Goal: Information Seeking & Learning: Learn about a topic

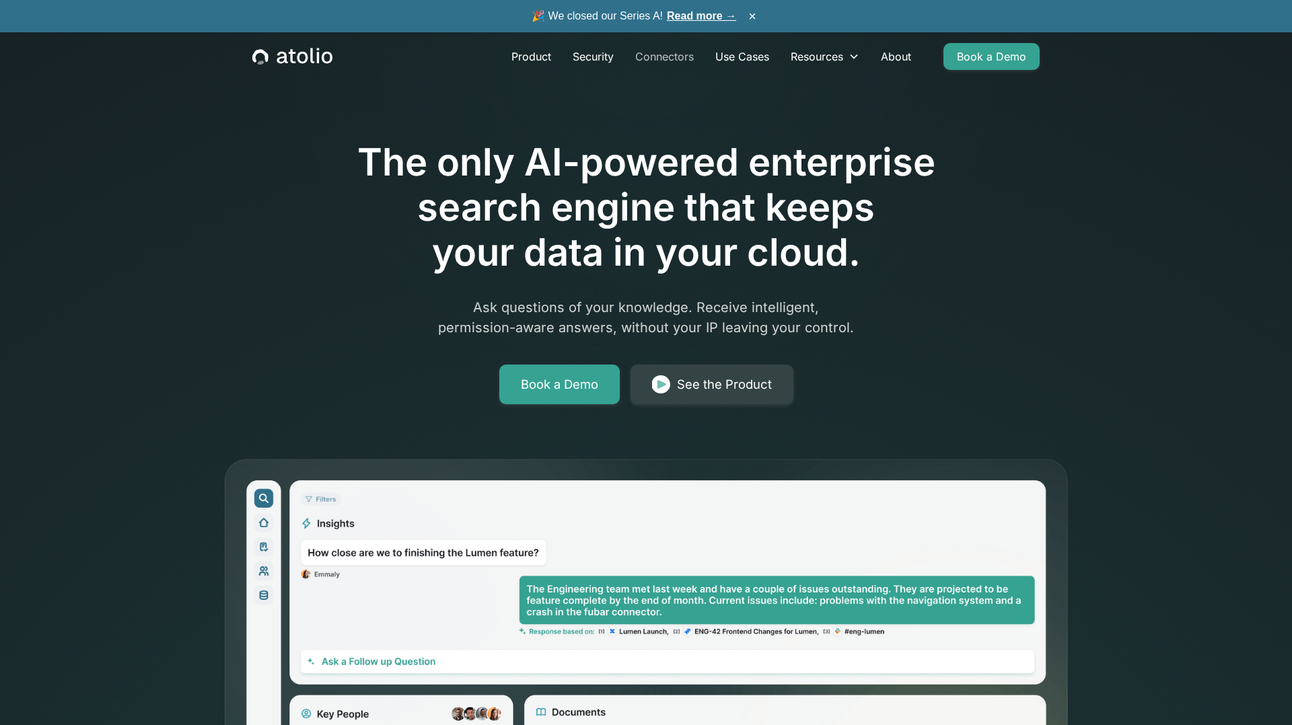
click at [679, 56] on link "Connectors" at bounding box center [664, 56] width 80 height 27
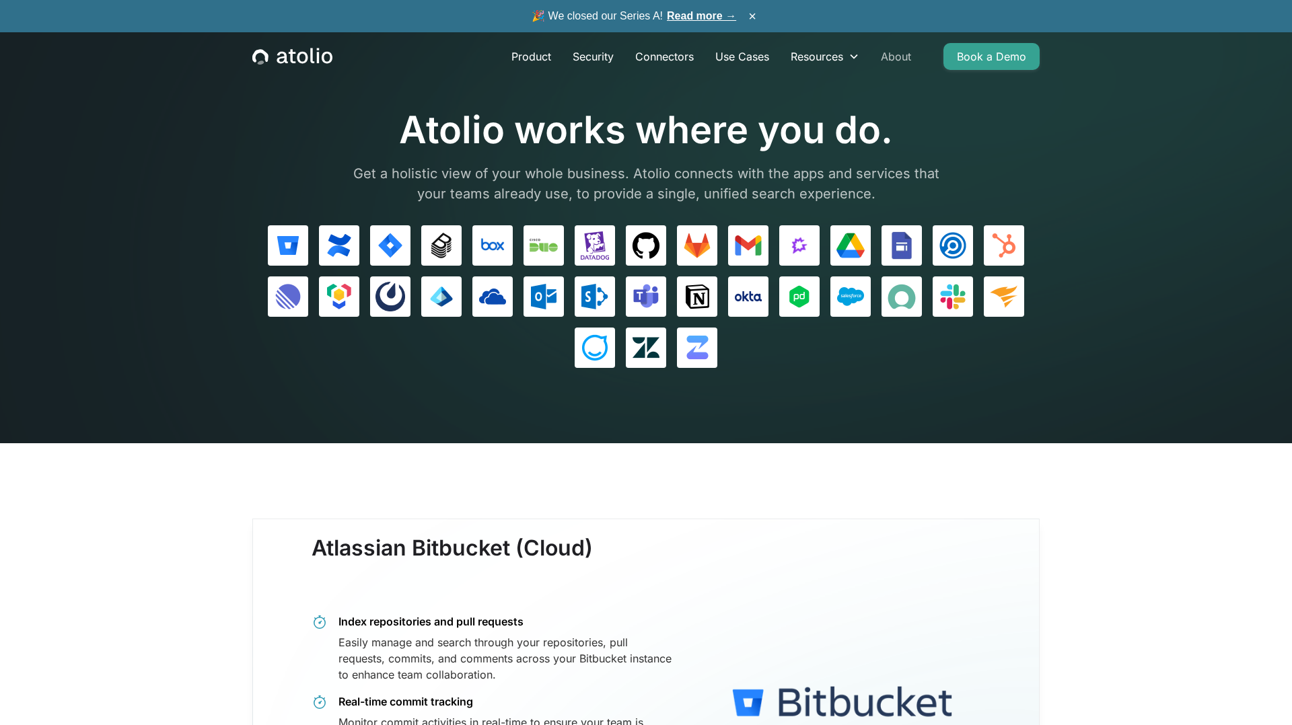
click at [916, 53] on link "About" at bounding box center [896, 56] width 52 height 27
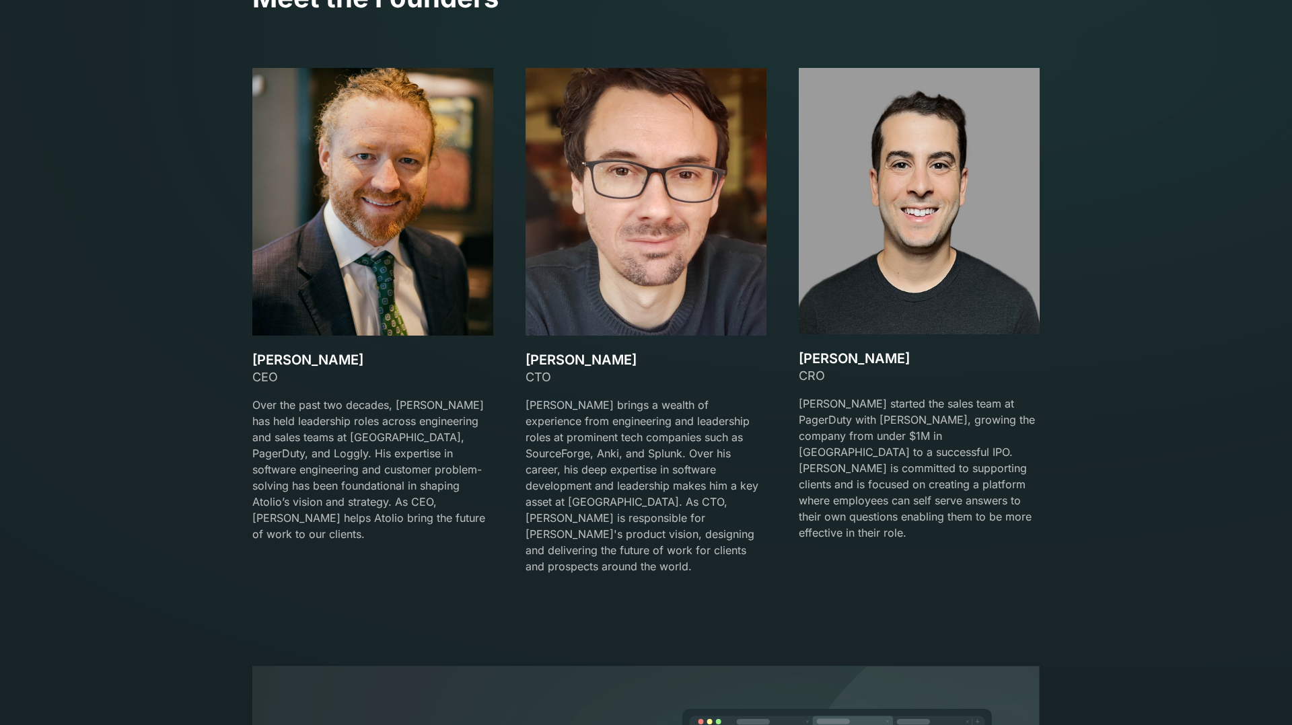
scroll to position [2144, 0]
click at [331, 357] on h3 "David Lanstein" at bounding box center [372, 359] width 241 height 16
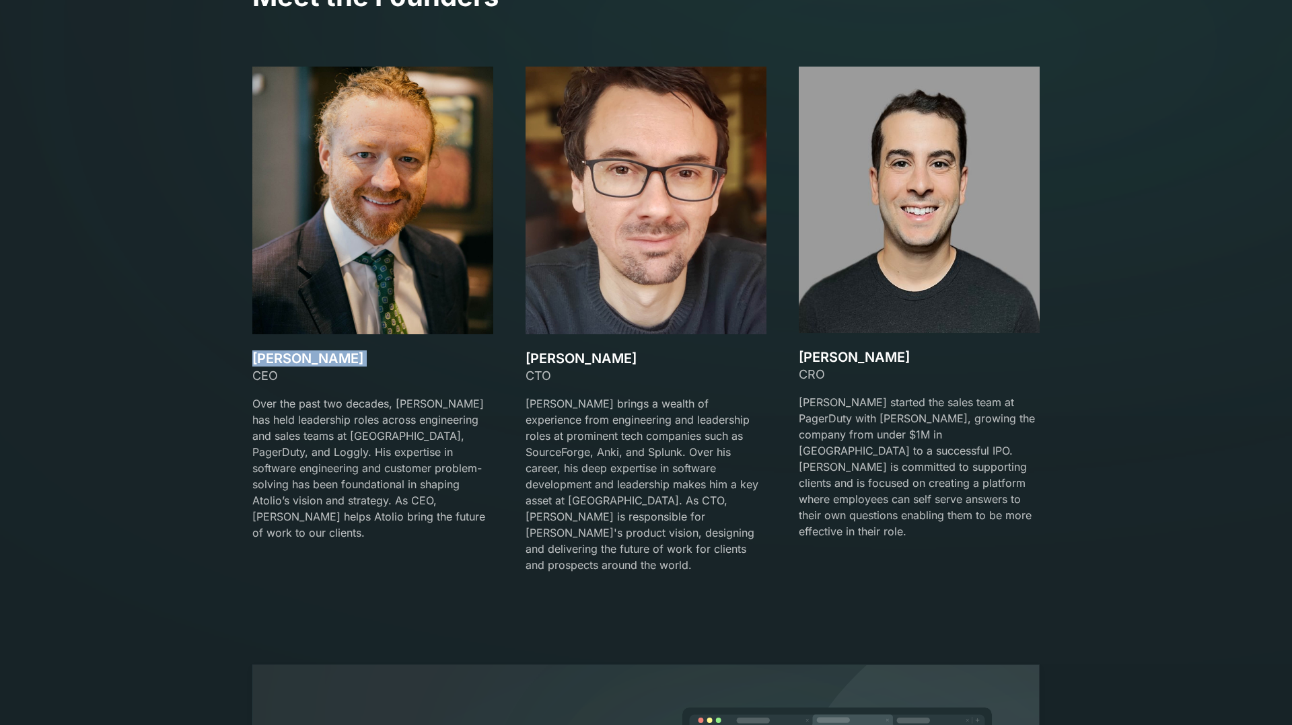
click at [731, 427] on p "Gareth brings a wealth of experience from engineering and leadership roles at p…" at bounding box center [645, 485] width 241 height 178
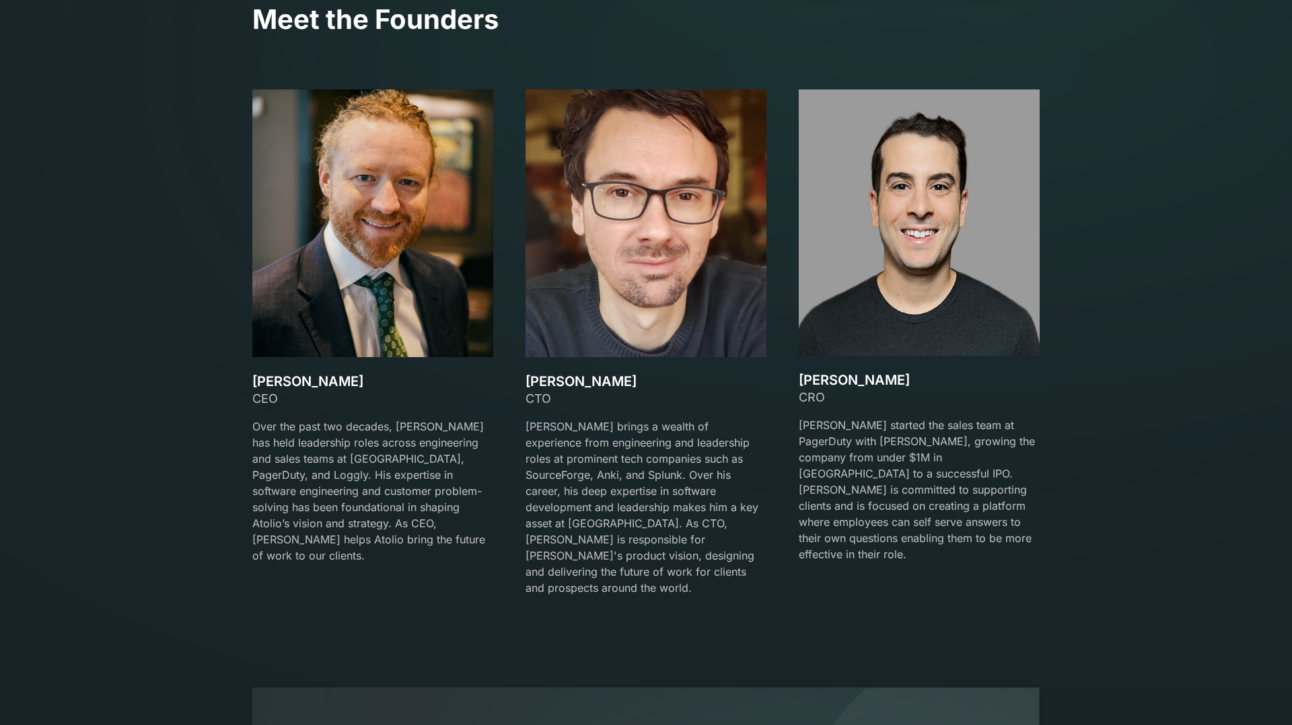
scroll to position [2122, 0]
click at [288, 373] on h3 "David Lanstein" at bounding box center [372, 381] width 241 height 16
click at [588, 412] on div at bounding box center [645, 412] width 241 height 11
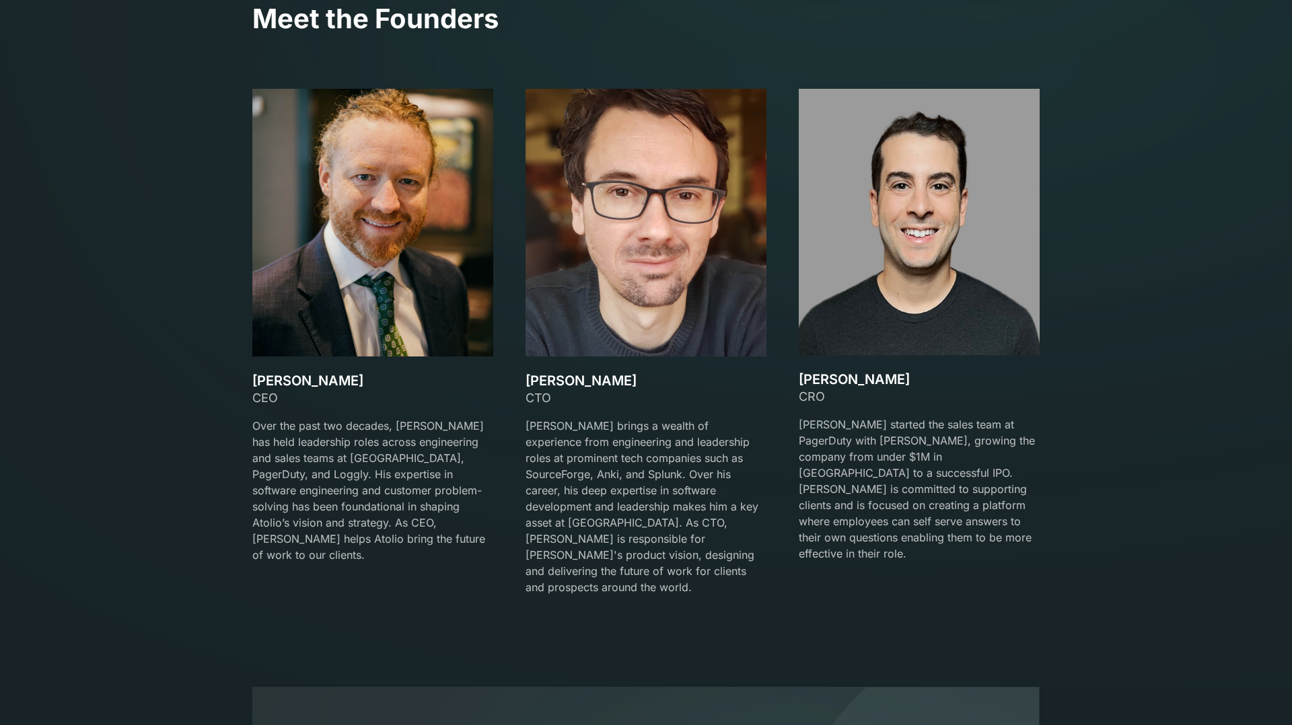
click at [832, 462] on p "Mark started the sales team at PagerDuty with David Lanstein, growing the compa…" at bounding box center [919, 488] width 241 height 145
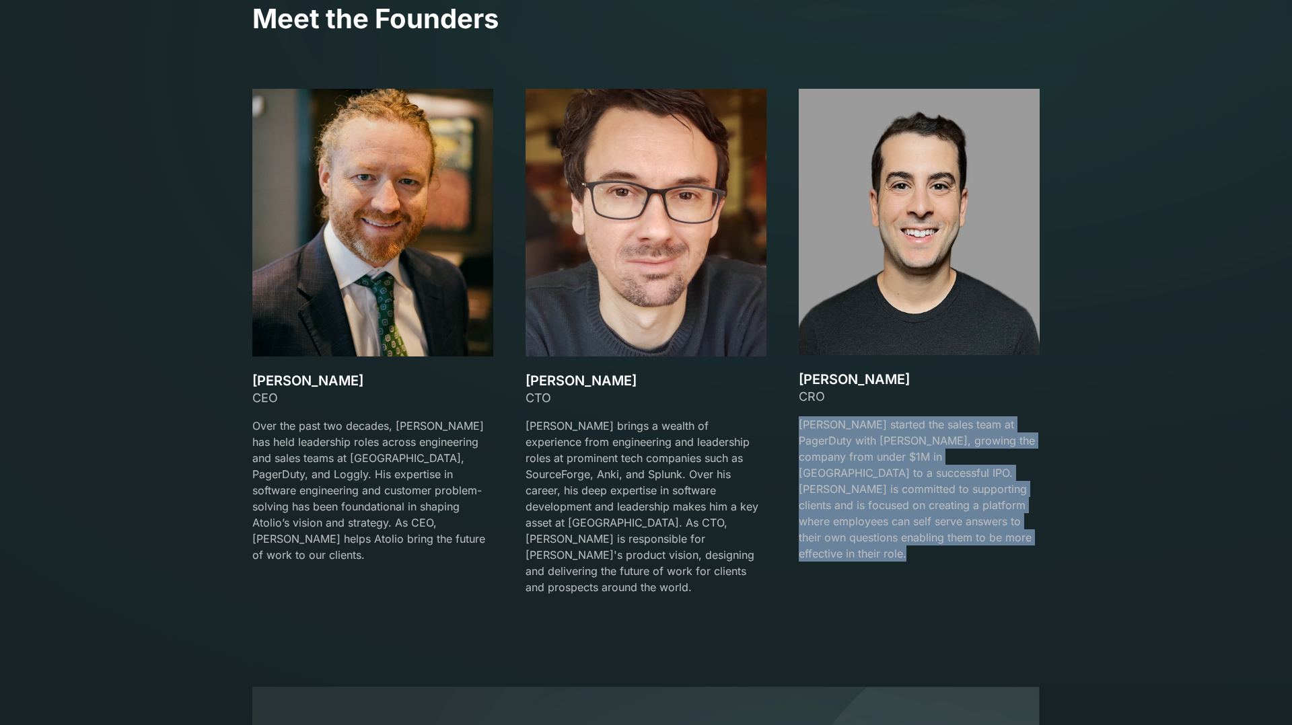
click at [836, 431] on p "Mark started the sales team at PagerDuty with David Lanstein, growing the compa…" at bounding box center [919, 488] width 241 height 145
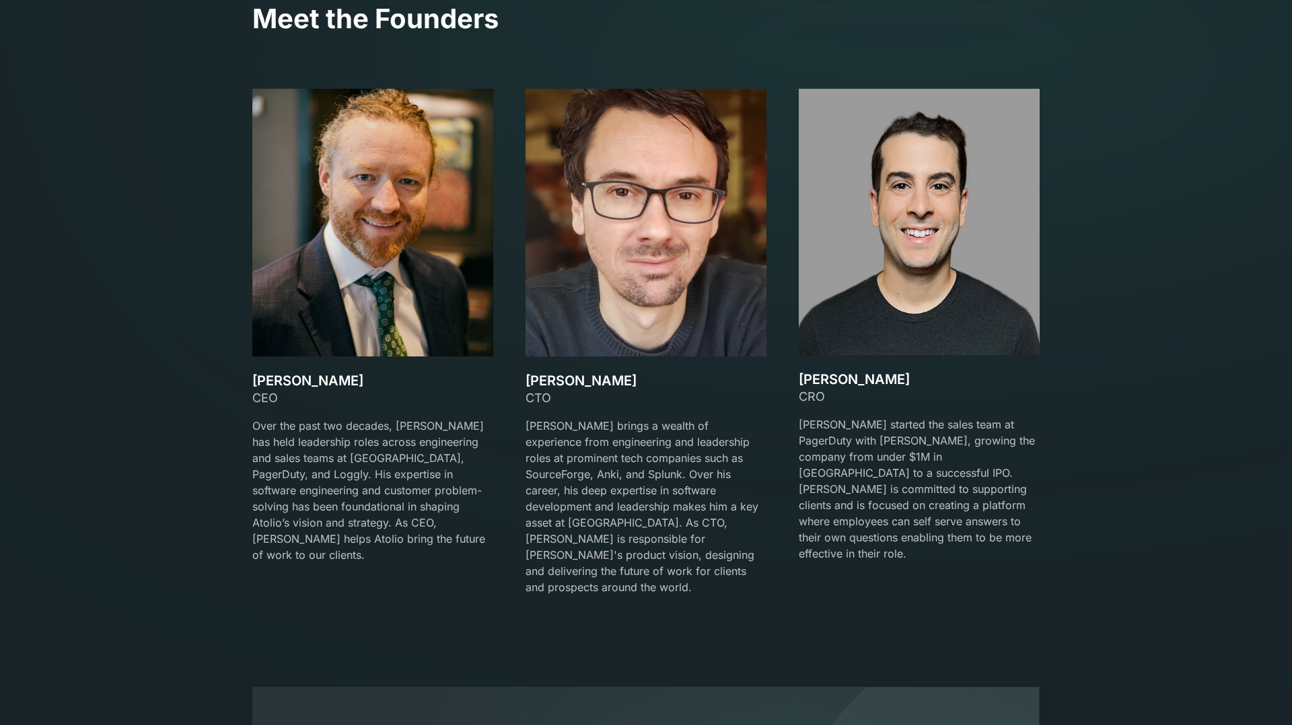
click at [824, 374] on h3 "Mark Matta" at bounding box center [919, 379] width 241 height 16
copy h3 "Mark Matta"
